Goal: Find specific page/section: Find specific page/section

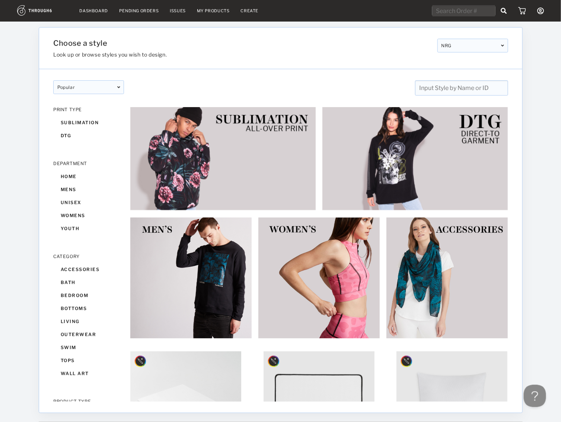
click at [102, 88] on div "popular" at bounding box center [88, 87] width 71 height 14
click at [231, 77] on div "popular designer featured popular New designer featured popular New" at bounding box center [280, 82] width 483 height 26
click at [94, 13] on nav "Dashboard Pending Orders Issues My Products Create My Account Sign Out" at bounding box center [280, 11] width 527 height 12
click at [96, 7] on nav "Dashboard Pending Orders Issues My Products Create My Account Sign Out" at bounding box center [280, 11] width 527 height 12
click at [96, 9] on link "Dashboard" at bounding box center [94, 10] width 28 height 5
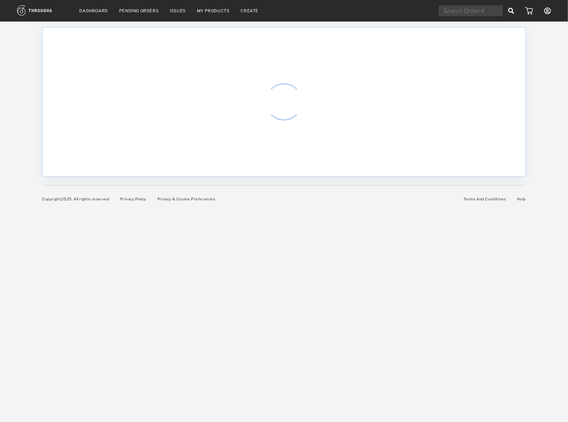
select select "8"
select select "2025"
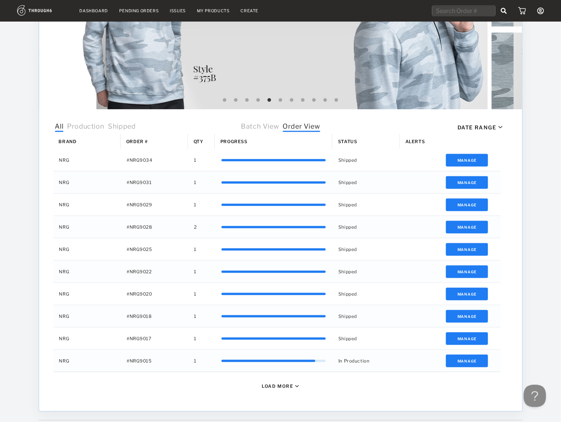
scroll to position [168, 0]
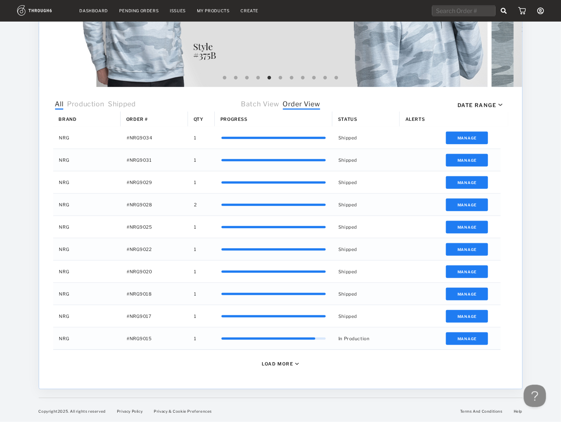
click at [252, 102] on span "Batch View" at bounding box center [260, 105] width 38 height 10
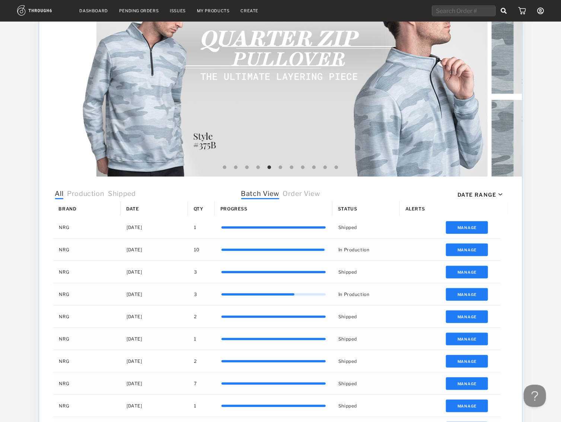
click at [100, 194] on span "Production" at bounding box center [85, 195] width 37 height 10
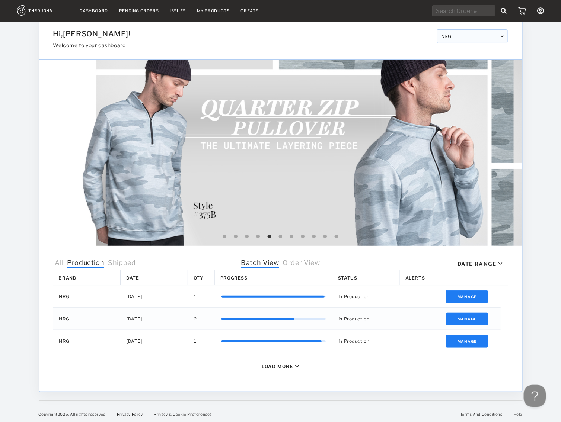
scroll to position [17, 0]
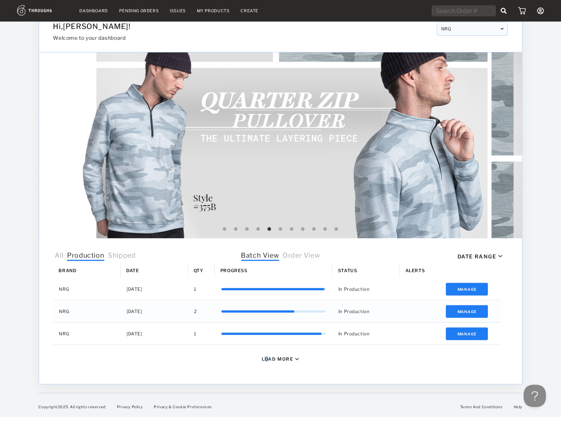
click at [267, 357] on div "Load More" at bounding box center [278, 360] width 32 height 6
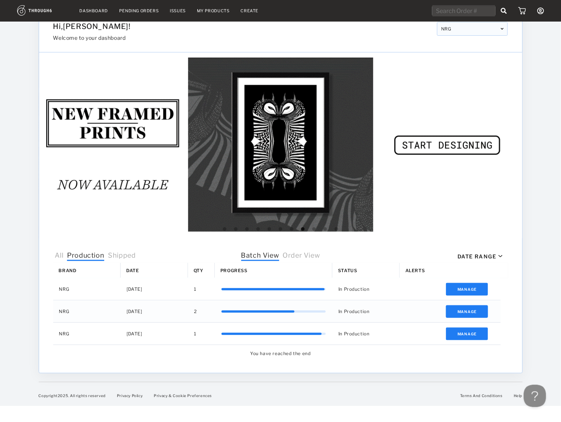
click at [291, 256] on span "Order View" at bounding box center [301, 257] width 37 height 10
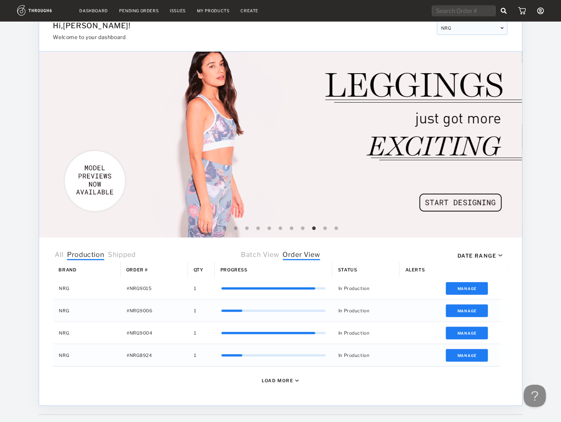
click at [270, 382] on div "Load More" at bounding box center [278, 381] width 32 height 6
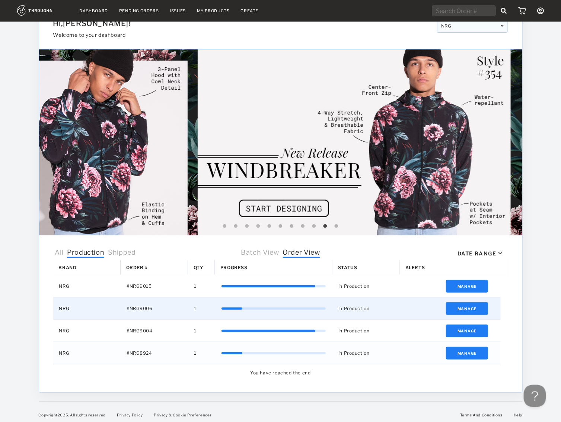
scroll to position [0, 0]
